Goal: Transaction & Acquisition: Purchase product/service

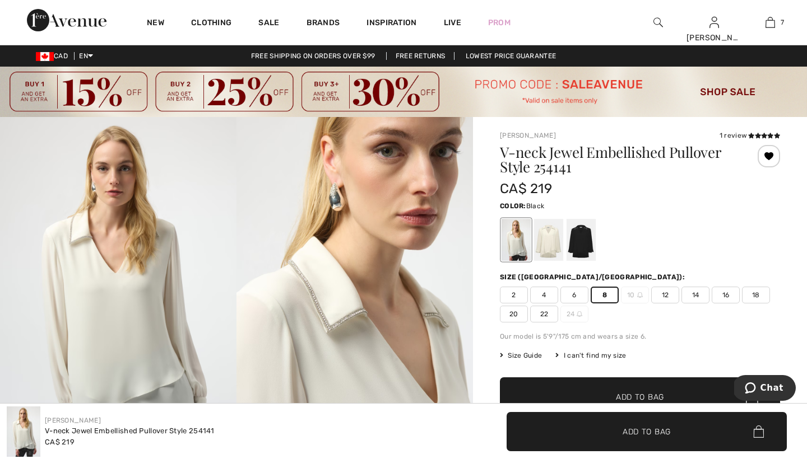
click at [581, 235] on div at bounding box center [580, 240] width 29 height 42
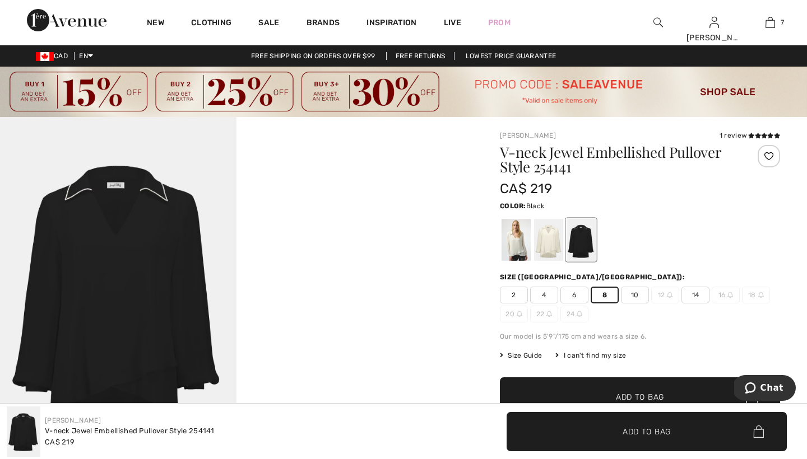
click at [604, 296] on span "8" at bounding box center [604, 295] width 28 height 17
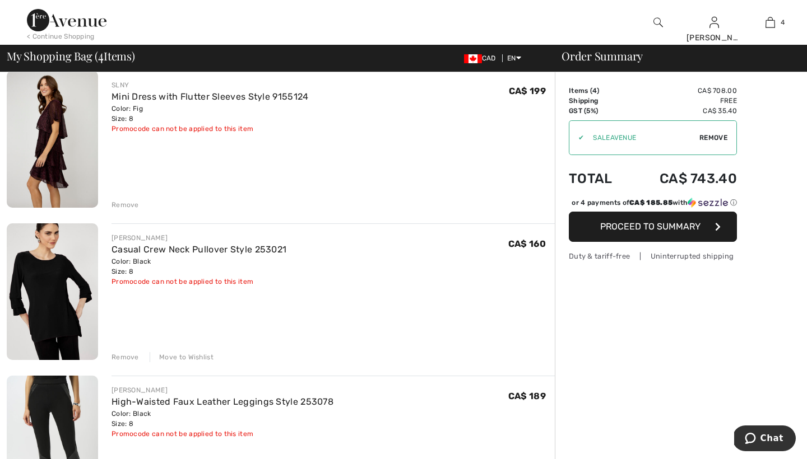
scroll to position [247, 0]
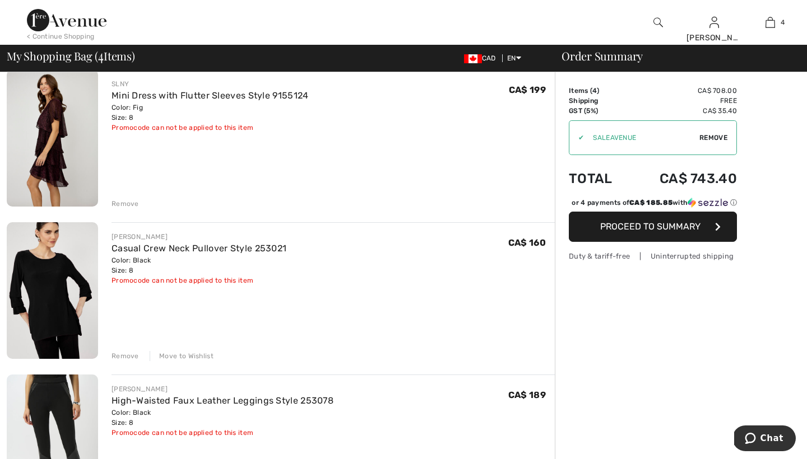
click at [130, 202] on div "Remove" at bounding box center [124, 204] width 27 height 10
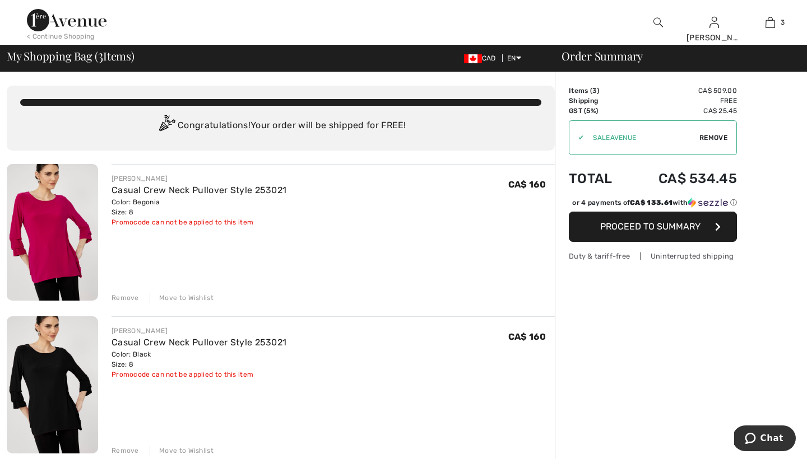
scroll to position [0, 0]
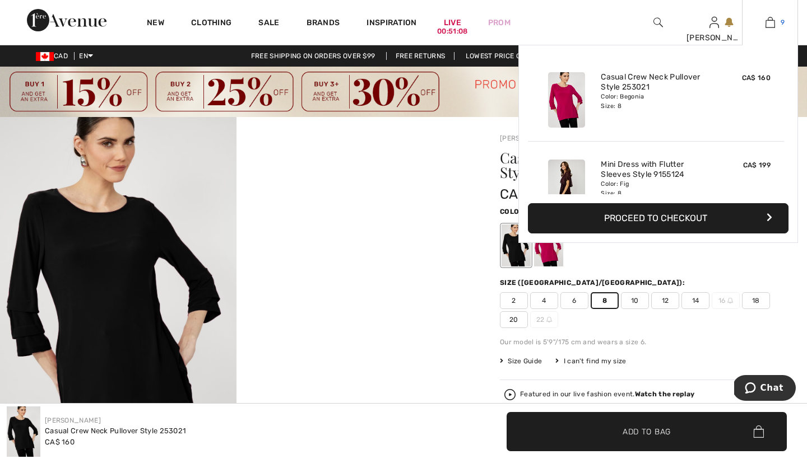
scroll to position [646, 0]
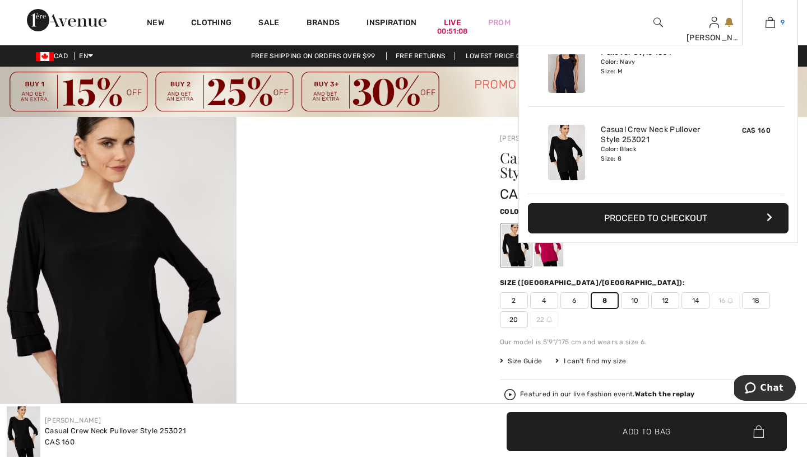
click at [770, 24] on img at bounding box center [770, 22] width 10 height 13
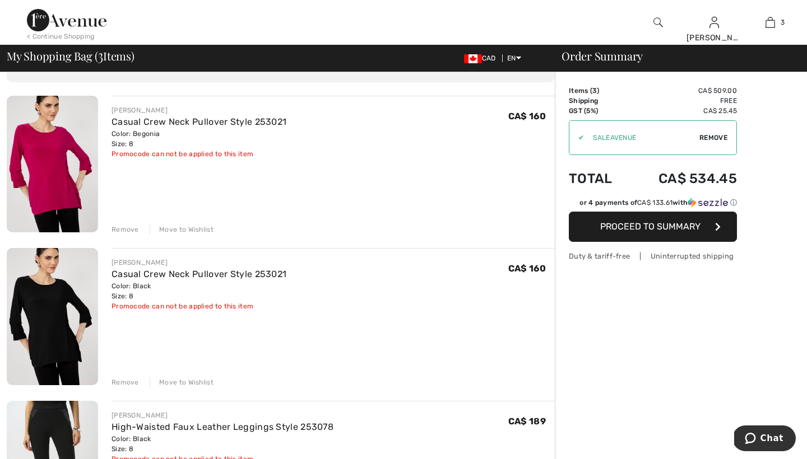
scroll to position [70, 0]
